Goal: Information Seeking & Learning: Learn about a topic

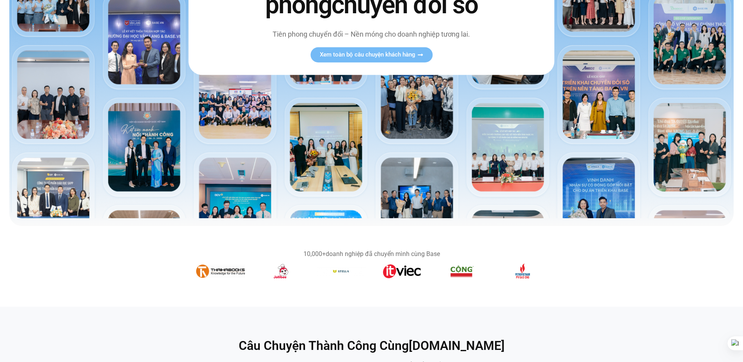
scroll to position [117, 0]
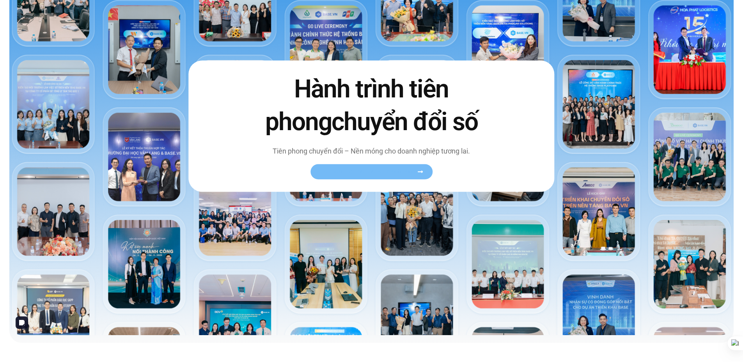
click at [369, 170] on span "Xem toàn bộ câu chuyện khách hàng" at bounding box center [368, 172] width 96 height 6
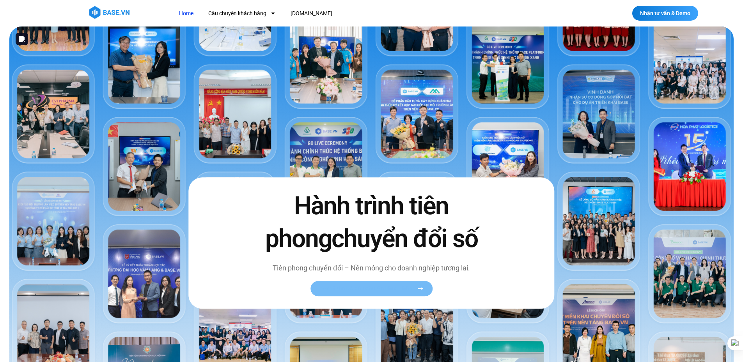
click at [380, 285] on link "Xem toàn bộ câu chuyện khách hàng" at bounding box center [372, 288] width 122 height 15
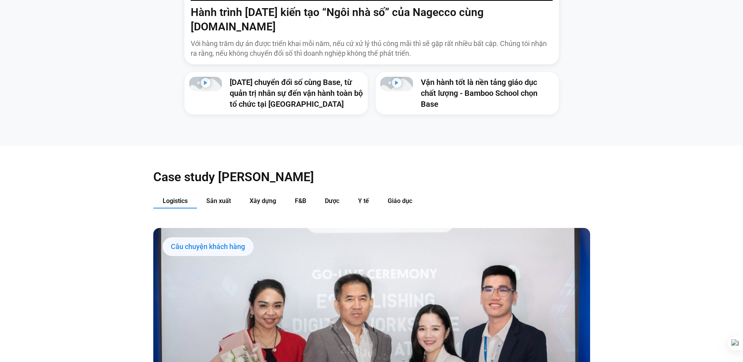
scroll to position [897, 0]
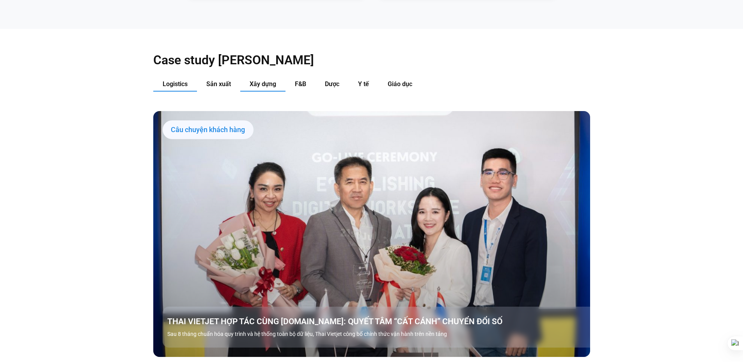
click at [265, 80] on span "Xây dựng" at bounding box center [263, 83] width 27 height 7
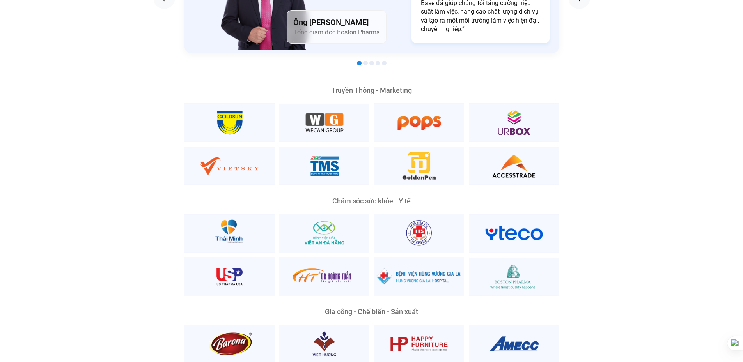
scroll to position [1405, 0]
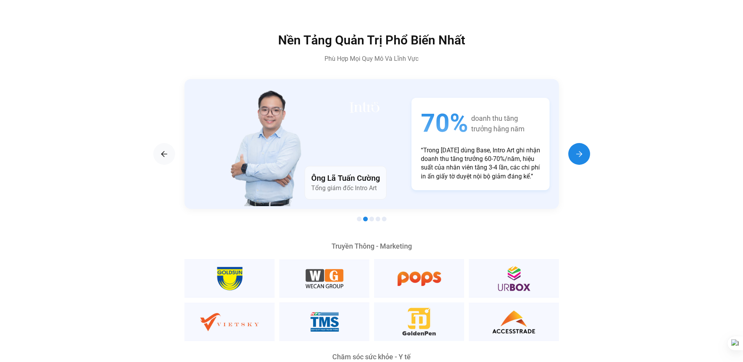
click at [577, 149] on img "Next slide" at bounding box center [579, 153] width 9 height 9
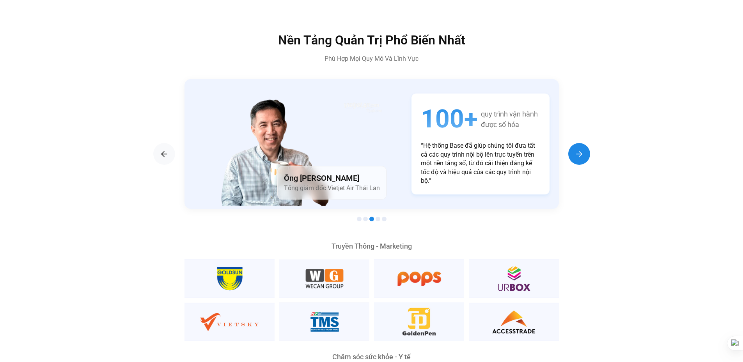
click at [577, 149] on img "Next slide" at bounding box center [579, 153] width 9 height 9
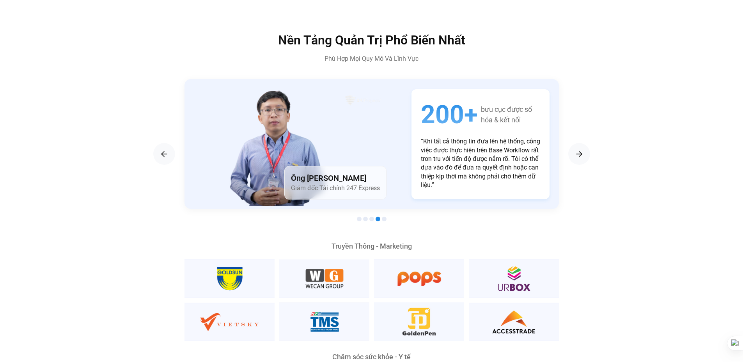
click at [373, 243] on div "Truyền Thông - Marketing" at bounding box center [372, 246] width 375 height 7
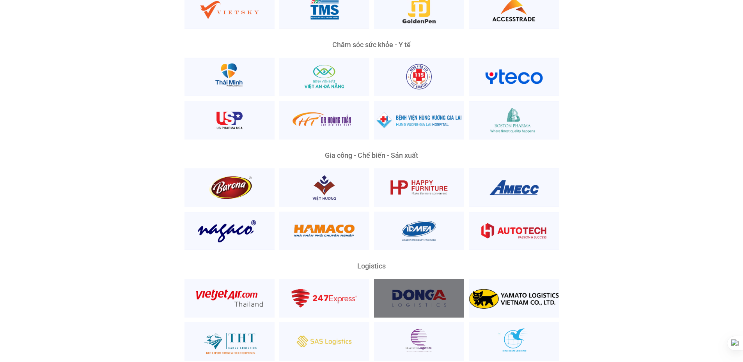
scroll to position [1834, 0]
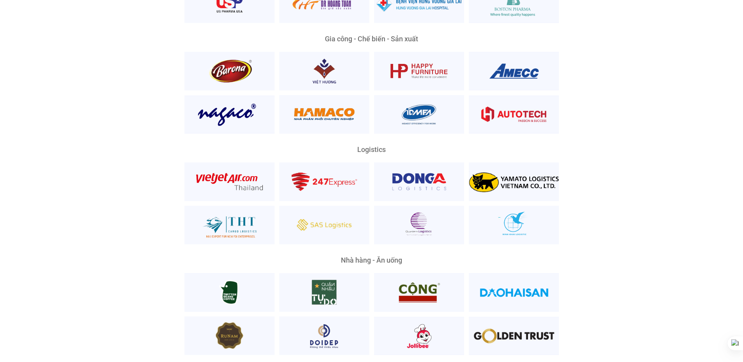
click at [54, 137] on div "Nền Tảng Quản Trị Phổ Biến Nhất Phù Hợp Mọi Quy Mô Và Lĩnh Vực Ông [PERSON_NAME…" at bounding box center [372, 56] width 732 height 902
click at [75, 167] on div "Nền Tảng Quản Trị Phổ Biến Nhất Phù Hợp Mọi Quy Mô Và Lĩnh Vực Ông [PERSON_NAME…" at bounding box center [372, 56] width 732 height 902
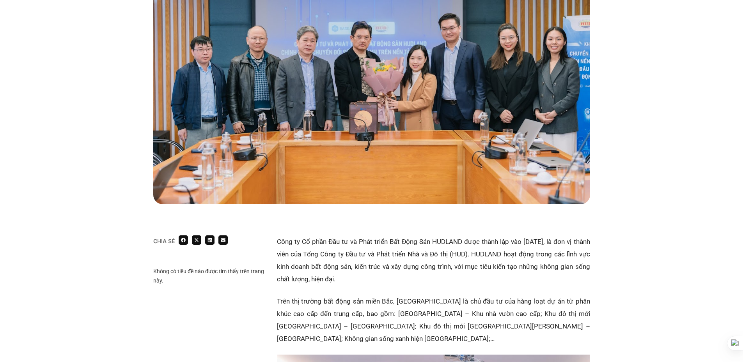
scroll to position [351, 0]
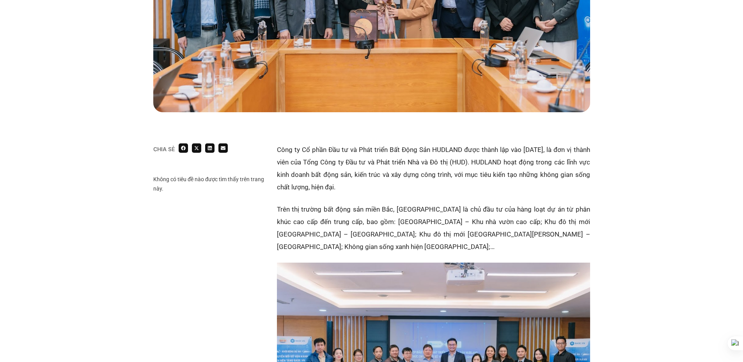
click at [412, 165] on p "Công ty Cổ phần Đầu tư và Phát triển Bất Động Sản HUDLAND được thành lập vào nă…" at bounding box center [433, 169] width 313 height 50
click at [444, 162] on p "Công ty Cổ phần Đầu tư và Phát triển Bất Động Sản HUDLAND được thành lập vào nă…" at bounding box center [433, 169] width 313 height 50
click at [374, 145] on p "Công ty Cổ phần Đầu tư và Phát triển Bất Động Sản HUDLAND được thành lập vào nă…" at bounding box center [433, 169] width 313 height 50
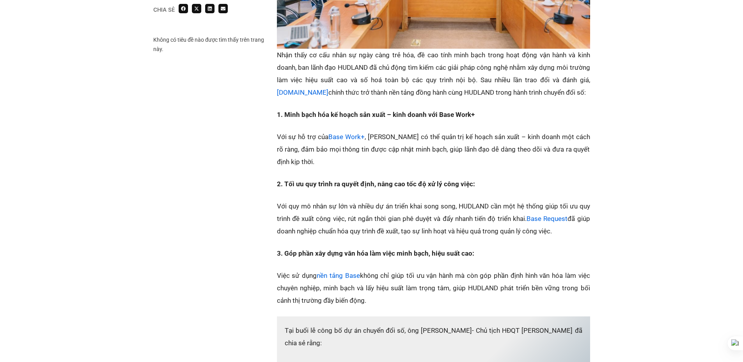
scroll to position [780, 0]
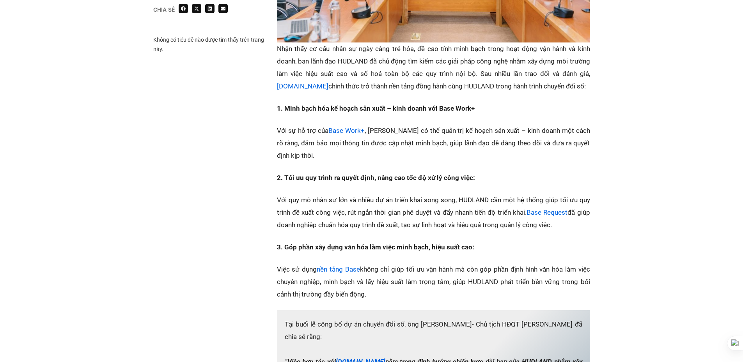
click at [438, 124] on p "Với sự hỗ trợ của Base Work+ , HUDLAND có thể quản trị kế hoạch sản xuất – kinh…" at bounding box center [433, 142] width 313 height 37
click at [462, 124] on p "Với sự hỗ trợ của Base Work+ , HUDLAND có thể quản trị kế hoạch sản xuất – kinh…" at bounding box center [433, 142] width 313 height 37
click at [417, 194] on p "Với quy mô nhân sự lớn và nhiều dự án triển khai song song, HUDLAND cần một hệ …" at bounding box center [433, 212] width 313 height 37
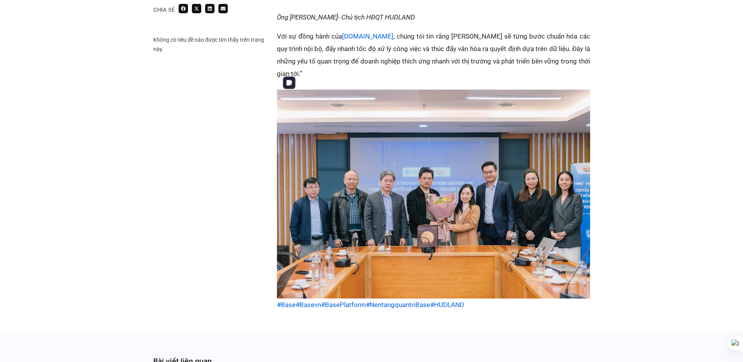
scroll to position [1366, 0]
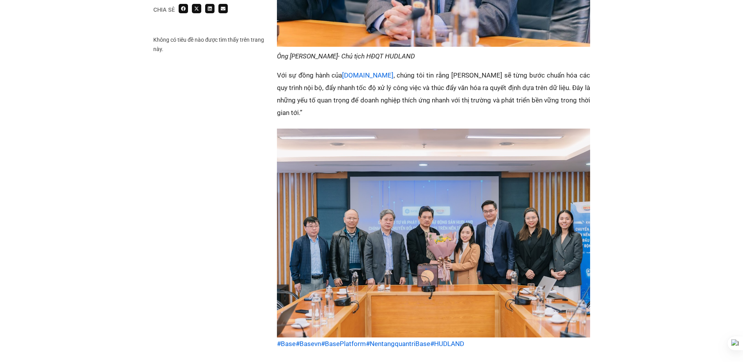
drag, startPoint x: 489, startPoint y: 89, endPoint x: 490, endPoint y: 179, distance: 89.3
click at [488, 89] on p "Với sự đồng hành của Base.vn , chúng tôi tin rằng HUDLAND sẽ từng bước chuẩn hó…" at bounding box center [433, 94] width 313 height 50
